Goal: Transaction & Acquisition: Purchase product/service

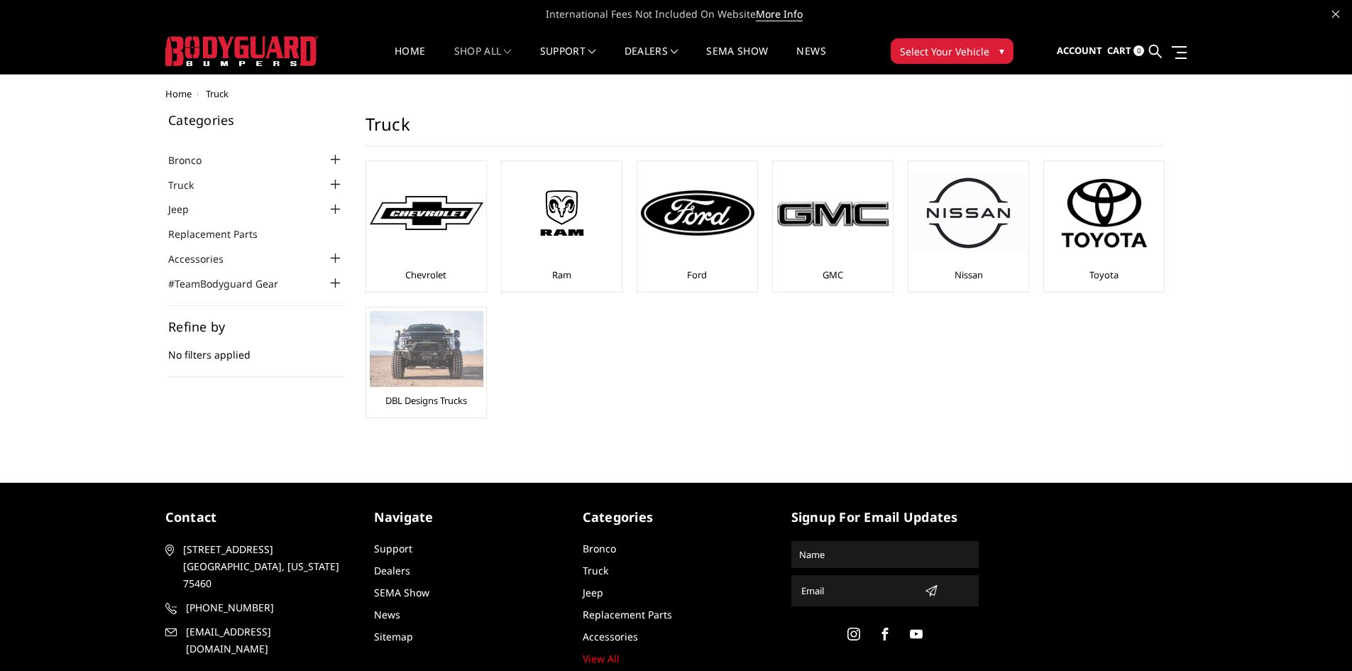
click at [418, 358] on img at bounding box center [427, 349] width 114 height 76
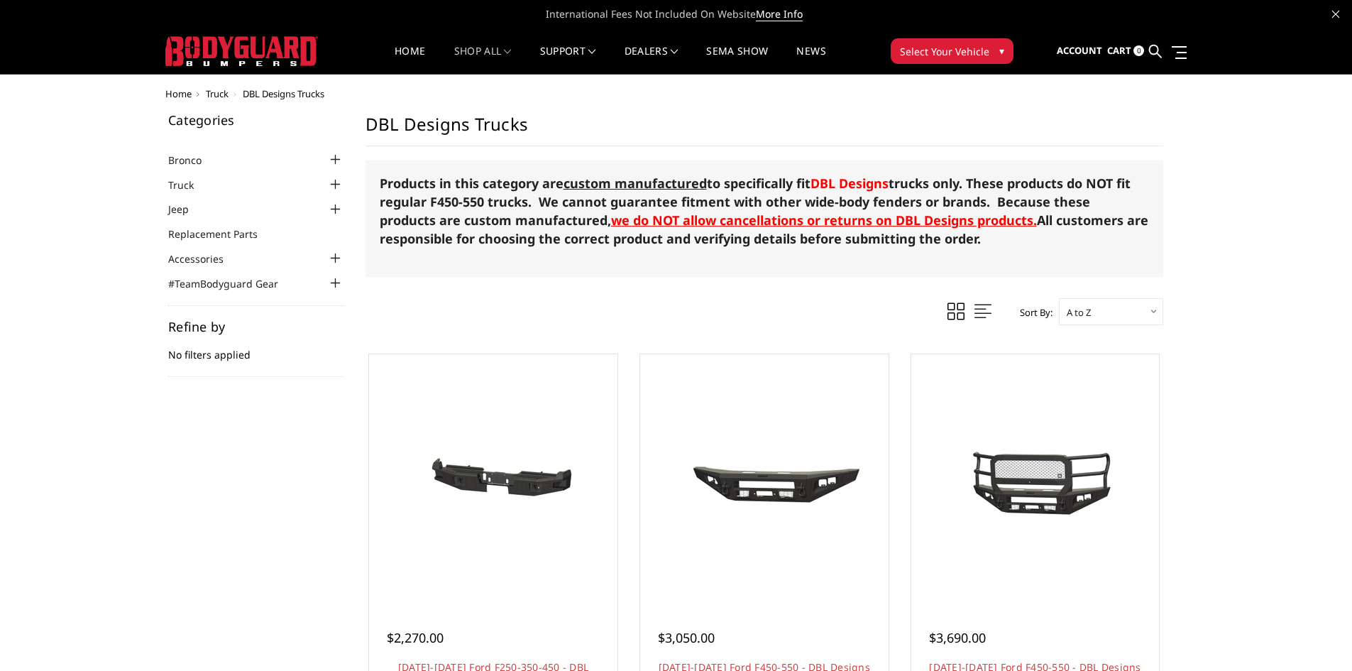
click at [946, 46] on span "Select Your Vehicle" at bounding box center [944, 51] width 89 height 15
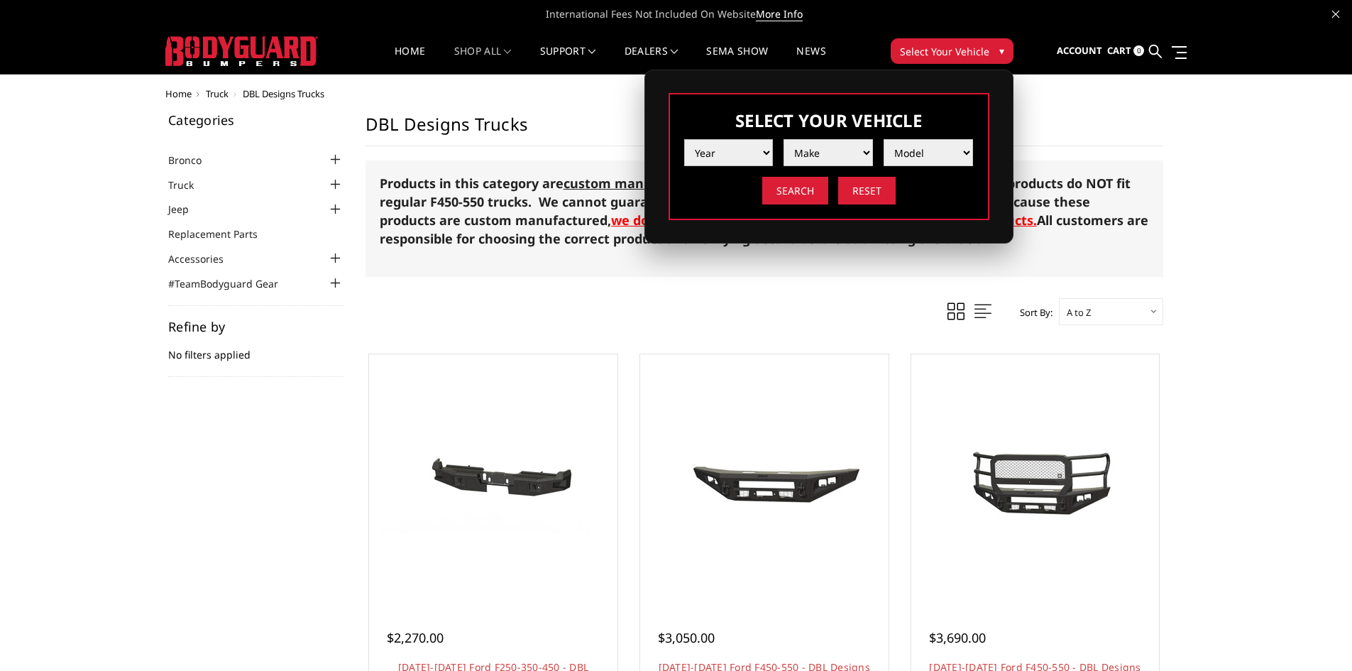
click at [767, 148] on select "Year 2025 2024 2023 2022 2021 2020 2019 2018 2017 2016 2015 2014 2013 2012 2011…" at bounding box center [728, 152] width 89 height 27
select select "yr_2020"
click at [684, 139] on select "Year 2025 2024 2023 2022 2021 2020 2019 2018 2017 2016 2015 2014 2013 2012 2011…" at bounding box center [728, 152] width 89 height 27
click at [830, 150] on select "Make Chevrolet Ford GMC Nissan Ram Toyota" at bounding box center [828, 152] width 89 height 27
select select "mk_chevrolet"
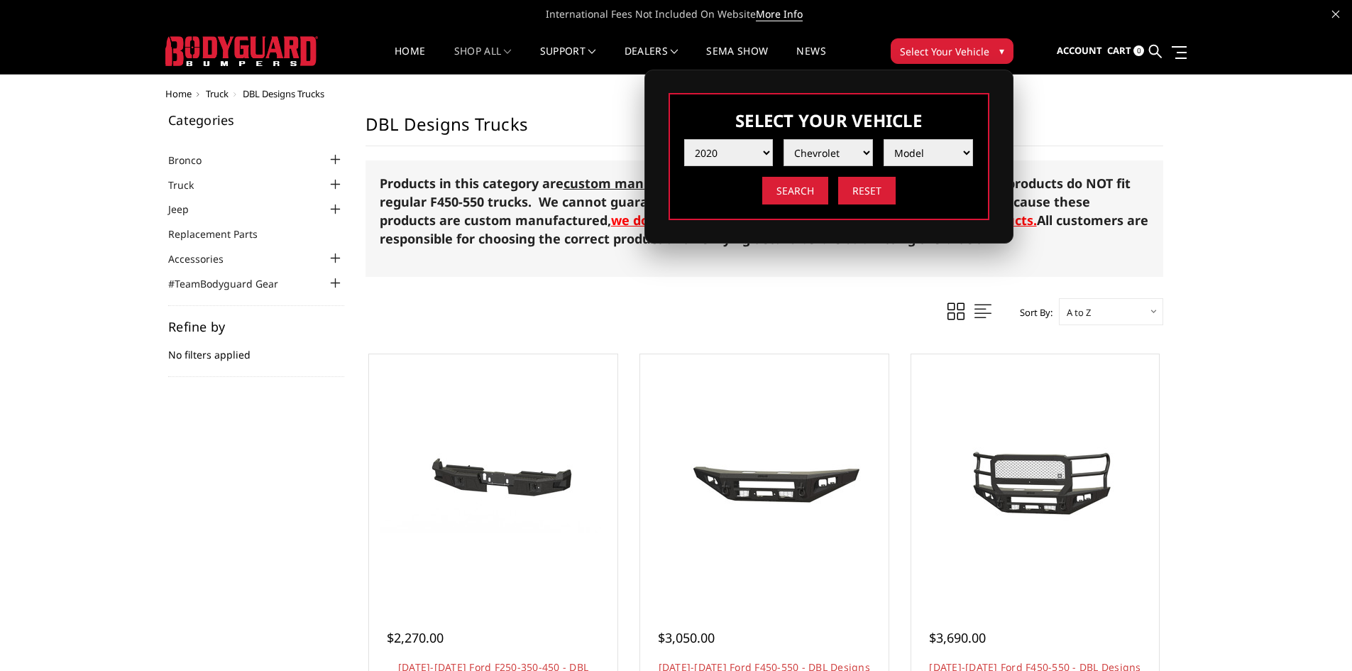
click at [784, 139] on select "Make Chevrolet Ford GMC Nissan Ram Toyota" at bounding box center [828, 152] width 89 height 27
click at [914, 152] on select "Model Colorado Silverado 1500 Silverado 2500 / 3500 Silverado 4500 / 5500 / 650…" at bounding box center [928, 152] width 89 height 27
select select "md_colorado"
click at [884, 139] on select "Model Colorado Silverado 1500 Silverado 2500 / 3500 Silverado 4500 / 5500 / 650…" at bounding box center [928, 152] width 89 height 27
click at [799, 192] on input "Search" at bounding box center [795, 191] width 66 height 28
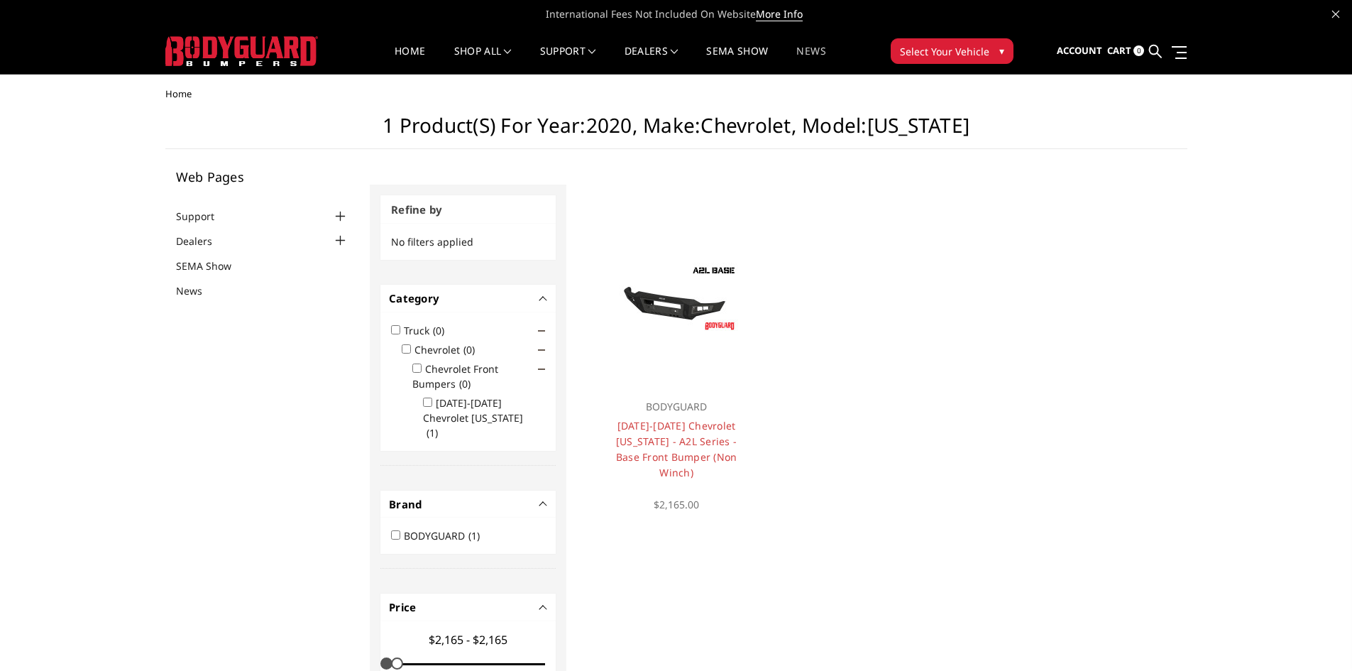
click at [816, 47] on link "News" at bounding box center [811, 60] width 29 height 28
